Goal: Browse casually

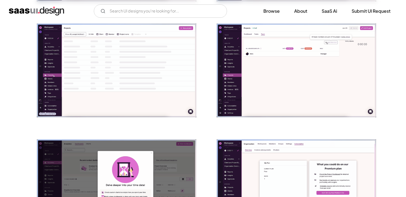
scroll to position [482, 0]
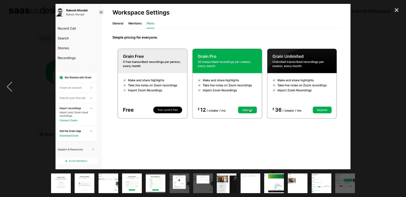
scroll to position [746, 0]
click at [395, 8] on div "close lightbox" at bounding box center [396, 10] width 19 height 12
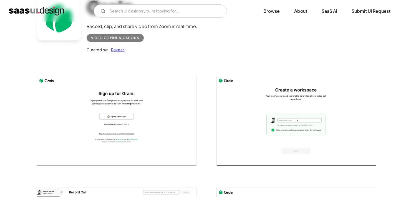
scroll to position [0, 0]
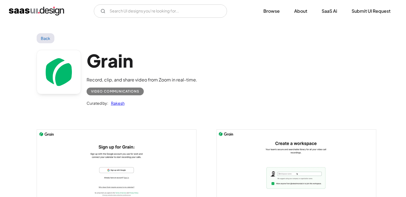
click at [32, 5] on div "V7 Labs Gen AI Application Design Best-in-class data labeling tool. GenAI Close…" at bounding box center [203, 10] width 388 height 13
click at [32, 7] on img "home" at bounding box center [36, 11] width 55 height 9
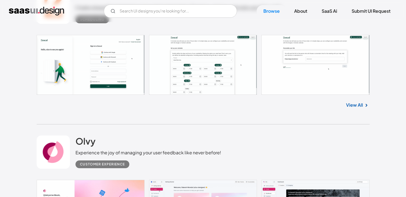
scroll to position [718, 0]
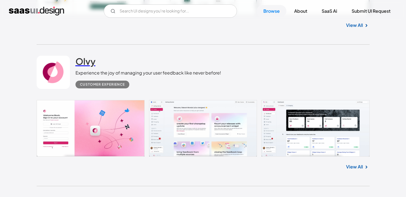
click at [92, 64] on h2 "Olvy" at bounding box center [85, 61] width 20 height 11
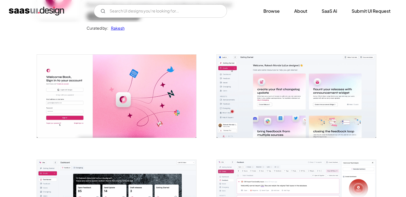
scroll to position [170, 0]
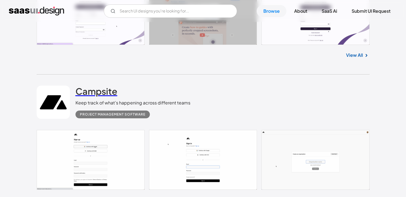
scroll to position [972, 0]
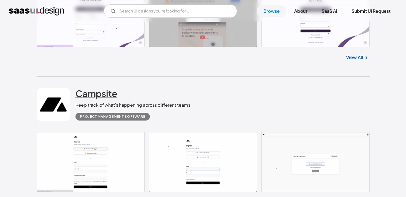
click at [97, 88] on h2 "Campsite" at bounding box center [96, 93] width 42 height 11
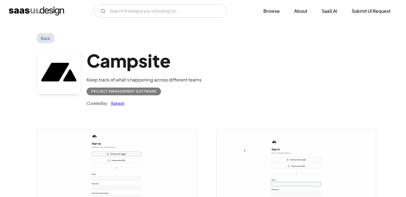
click at [136, 70] on h1 "Campsite" at bounding box center [143, 60] width 115 height 21
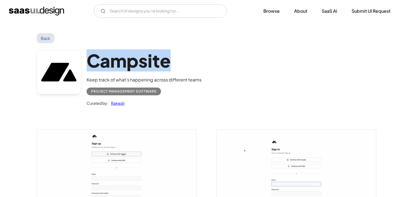
click at [136, 70] on h1 "Campsite" at bounding box center [143, 60] width 115 height 21
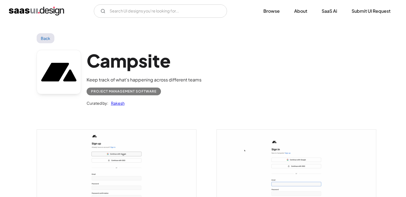
click at [250, 66] on div "Campsite Keep track of what’s happening across different teams Project Manageme…" at bounding box center [203, 79] width 333 height 72
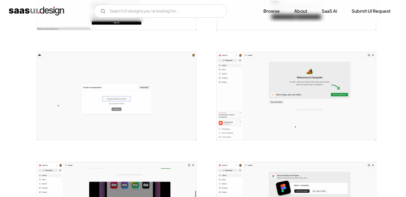
scroll to position [200, 0]
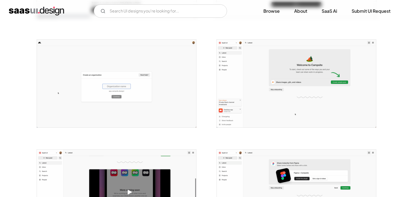
click at [284, 27] on div at bounding box center [293, 80] width 166 height 110
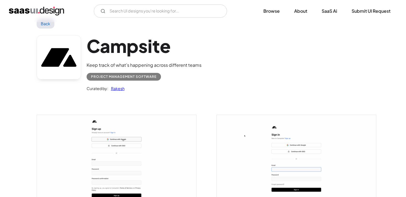
scroll to position [0, 0]
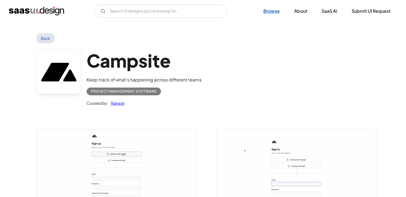
click at [273, 12] on link "Browse" at bounding box center [271, 11] width 30 height 12
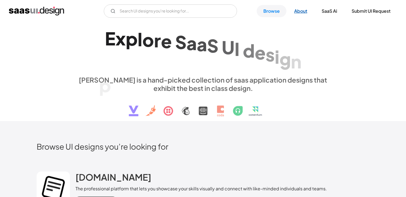
click at [298, 11] on link "About" at bounding box center [300, 11] width 26 height 12
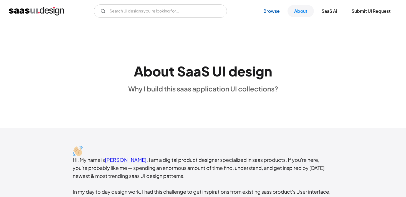
click at [281, 12] on link "Browse" at bounding box center [271, 11] width 30 height 12
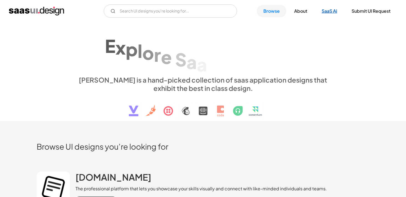
click at [330, 9] on link "SaaS Ai" at bounding box center [329, 11] width 29 height 12
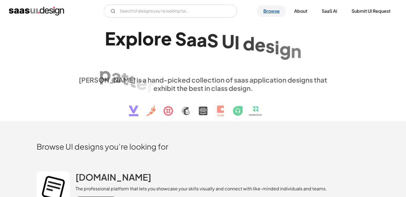
click at [279, 11] on link "Browse" at bounding box center [271, 11] width 30 height 12
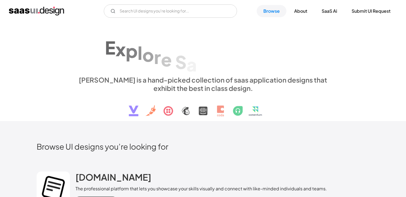
click at [279, 11] on link "Browse" at bounding box center [271, 11] width 30 height 12
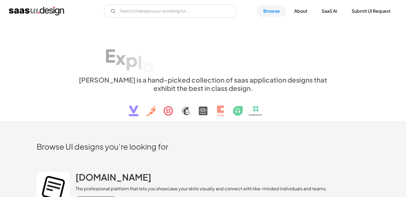
click at [279, 11] on link "Browse" at bounding box center [271, 11] width 30 height 12
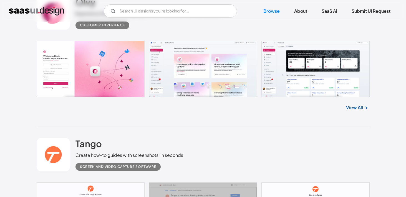
scroll to position [755, 0]
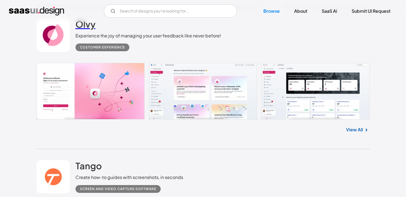
click at [92, 29] on h2 "Olvy" at bounding box center [85, 24] width 20 height 11
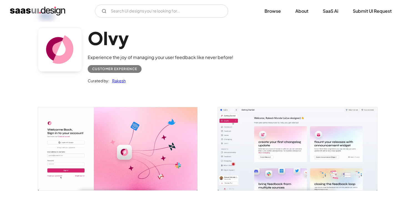
scroll to position [21, 0]
